Goal: Task Accomplishment & Management: Manage account settings

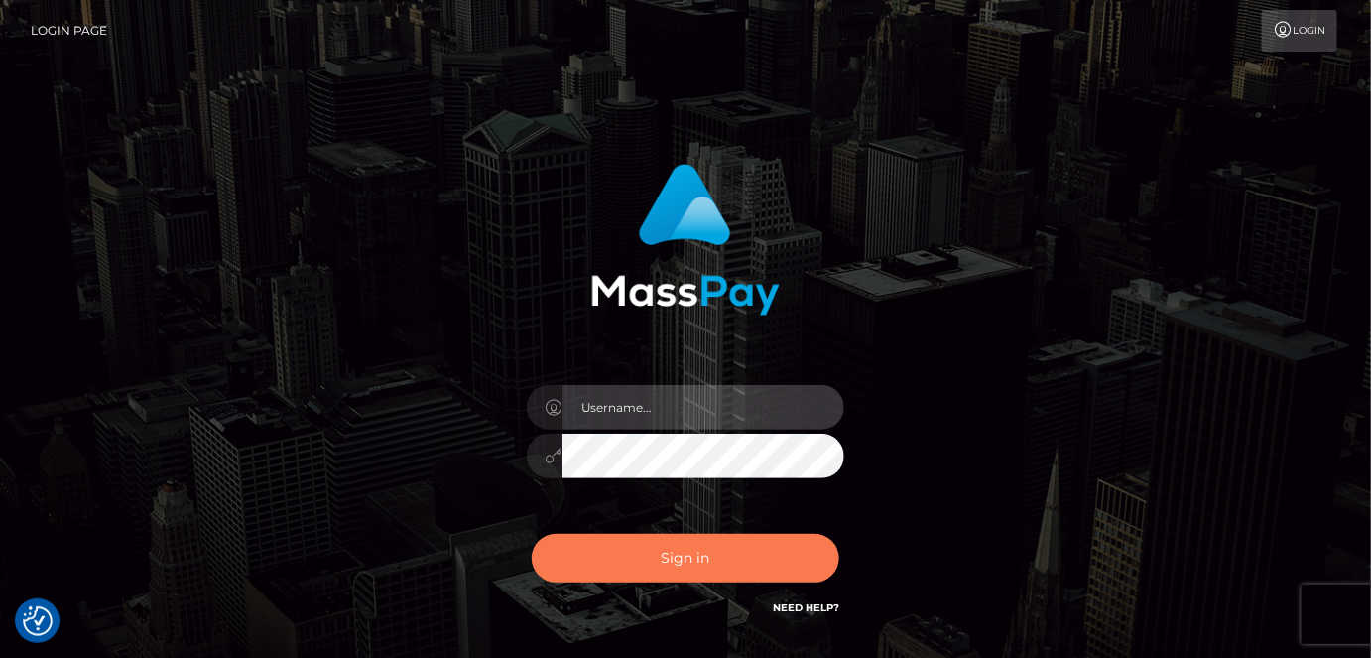
type input "[PERSON_NAME].spree"
click at [698, 561] on button "Sign in" at bounding box center [685, 558] width 307 height 49
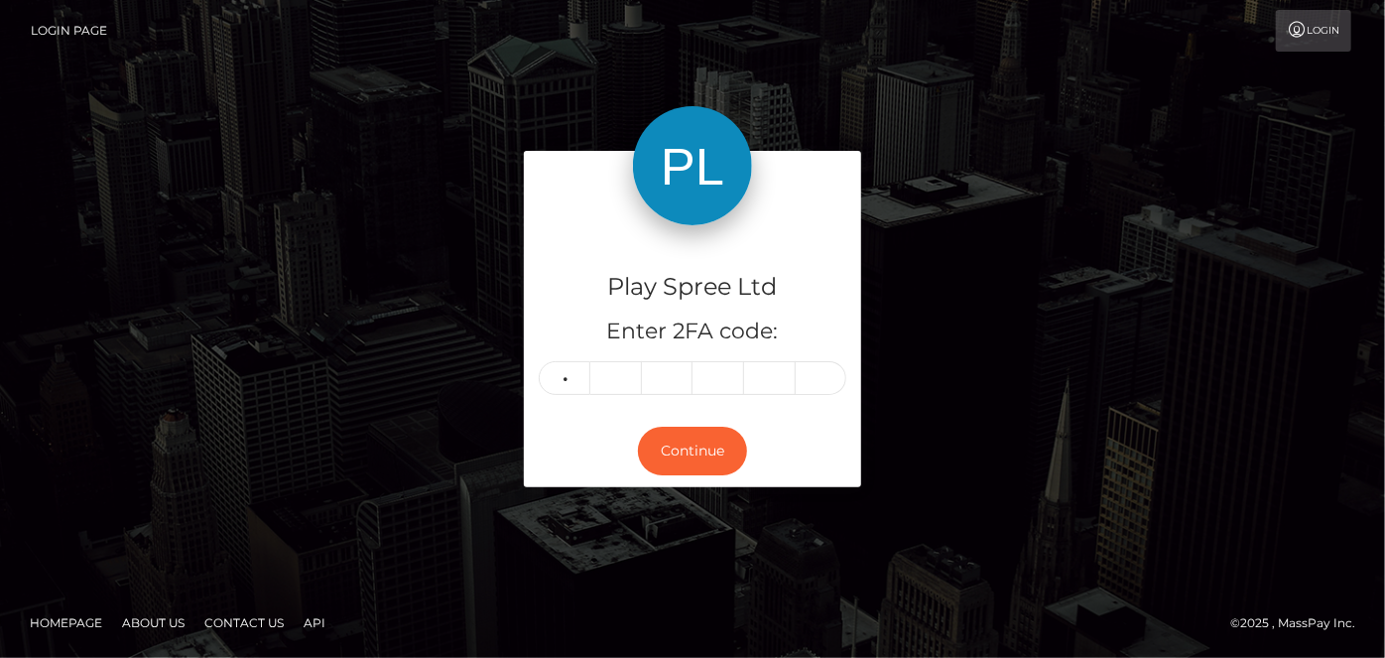
type input "3"
type input "1"
type input "9"
type input "4"
type input "8"
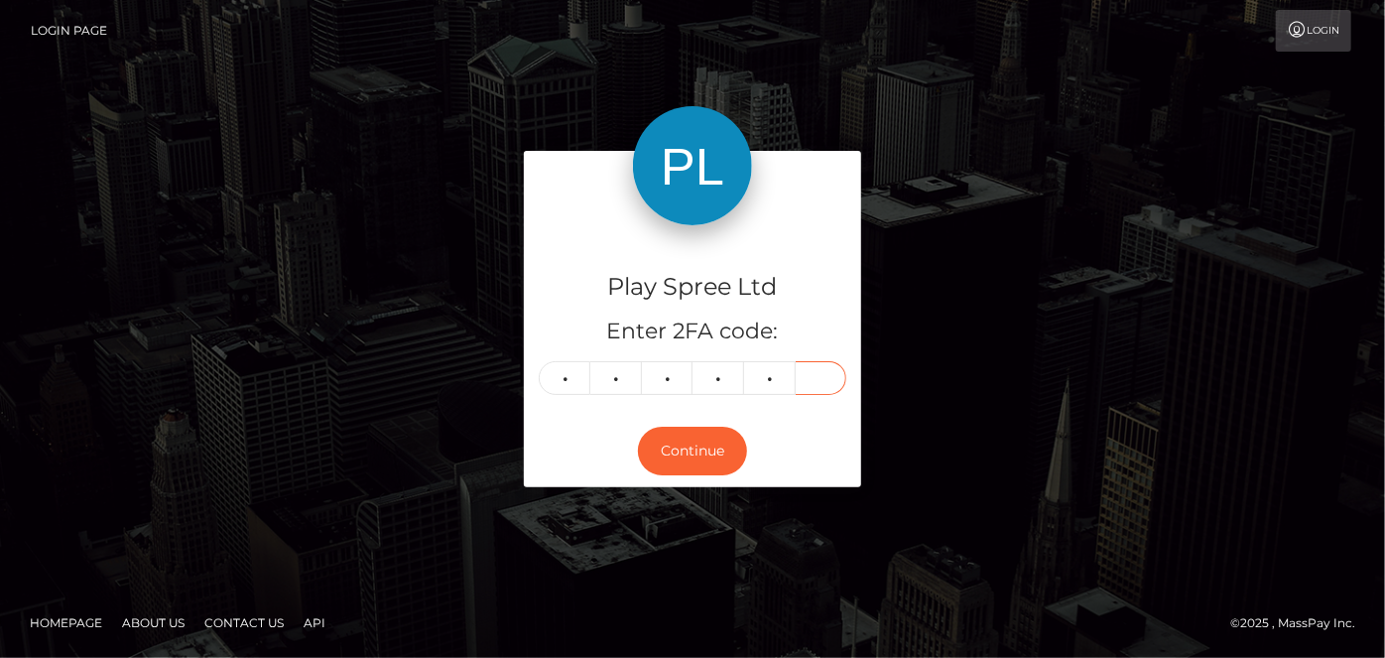
type input "2"
